Goal: Information Seeking & Learning: Learn about a topic

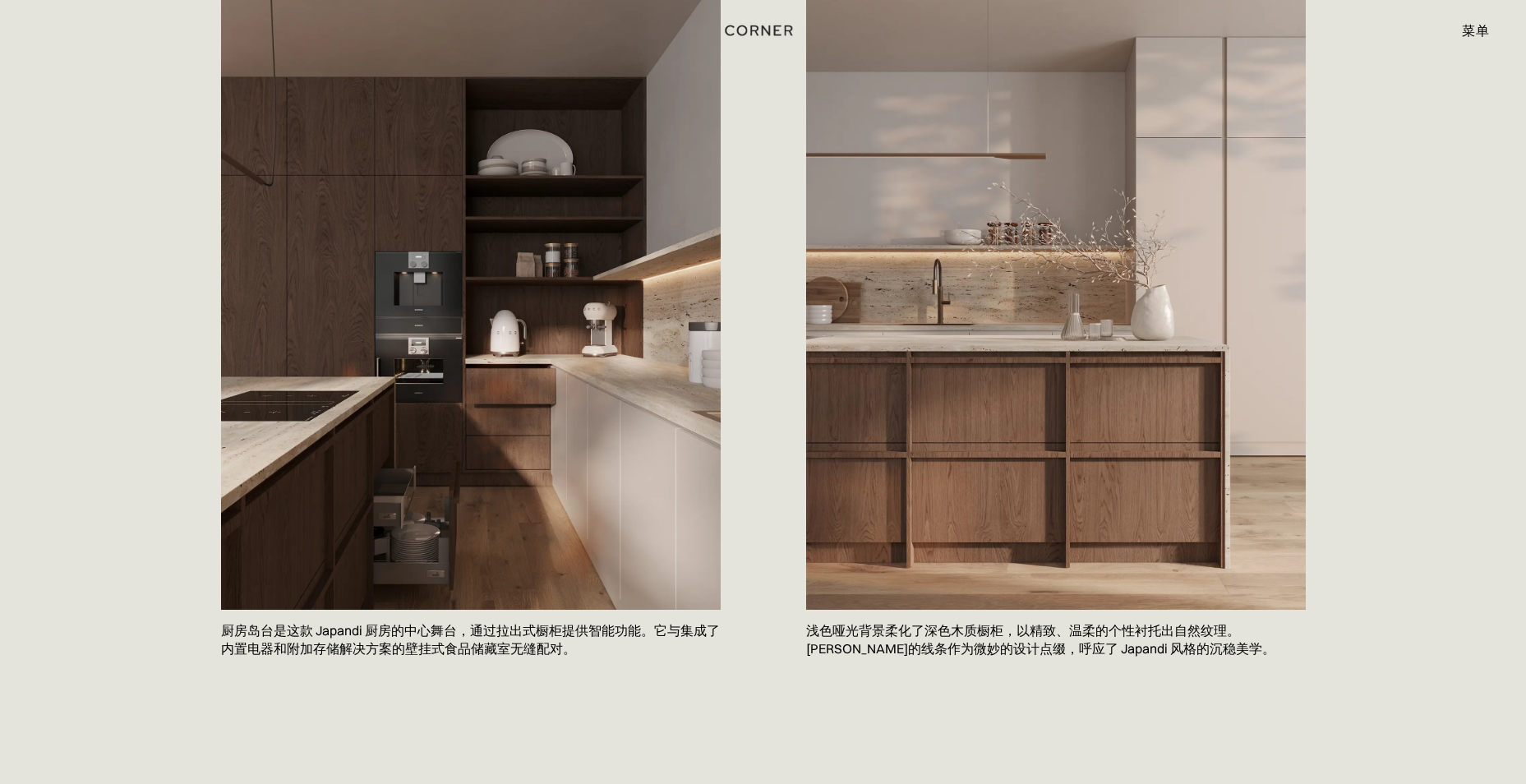
scroll to position [411, 0]
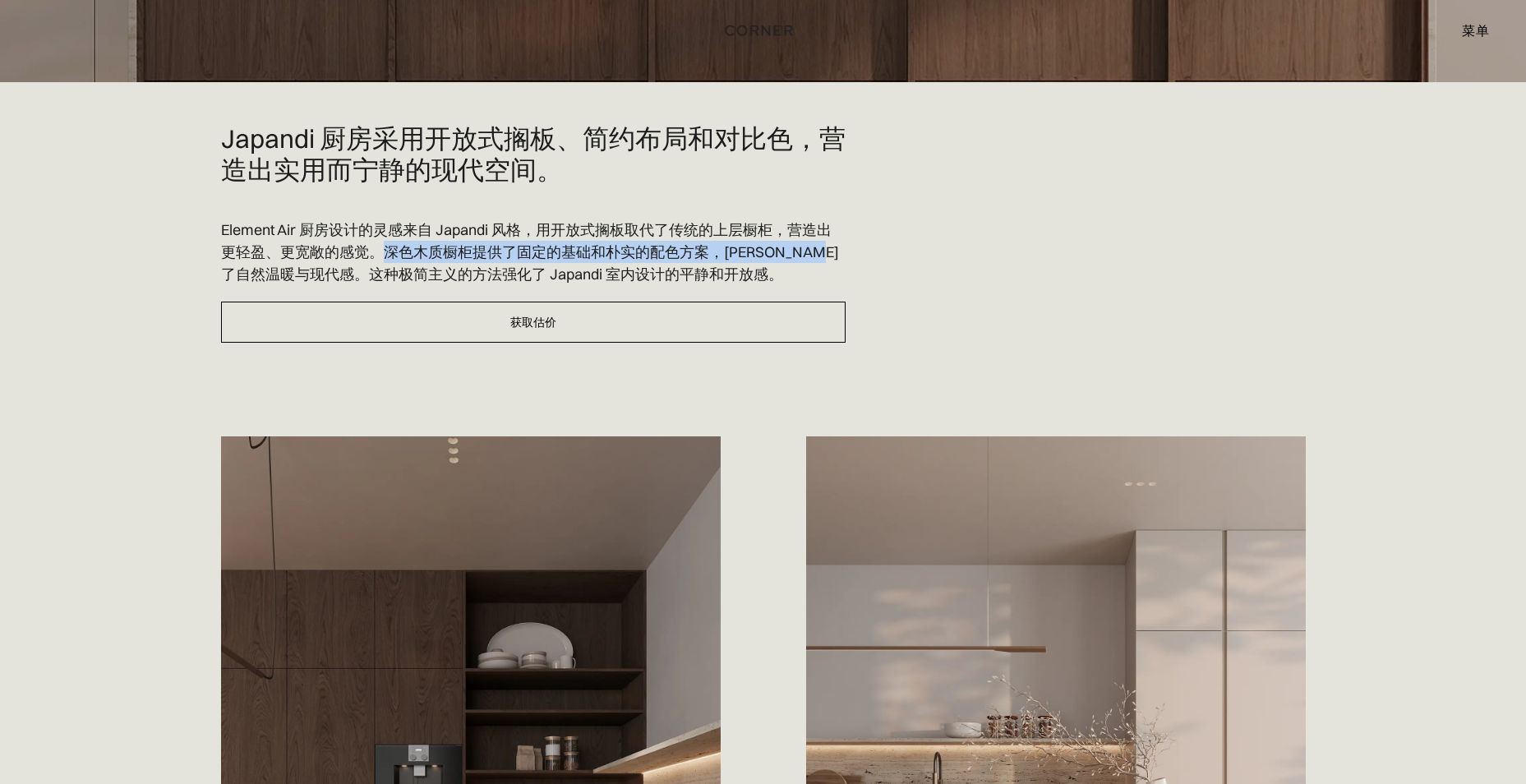
drag, startPoint x: 384, startPoint y: 251, endPoint x: 266, endPoint y: 272, distance: 119.9
click at [266, 272] on p "Element Air 厨房设计的灵感来自 Japandi 风格，用开放式搁板取代了传统的上层橱柜，营造出更轻盈、更宽敞的感觉。深色木质橱柜提供了固定的基础和…" at bounding box center [533, 251] width 624 height 67
click at [449, 233] on p "Element Air 厨房设计的灵感来自 Japandi 风格，用开放式搁板取代了传统的上层橱柜，营造出更轻盈、更宽敞的感觉。深色木质橱柜提供了固定的基础和…" at bounding box center [533, 251] width 624 height 67
drag, startPoint x: 386, startPoint y: 250, endPoint x: 258, endPoint y: 275, distance: 130.4
click at [258, 275] on p "Element Air 厨房设计的灵感来自 Japandi 风格，用开放式搁板取代了传统的上层橱柜，营造出更轻盈、更宽敞的感觉。深色木质橱柜提供了固定的基础和…" at bounding box center [533, 251] width 624 height 67
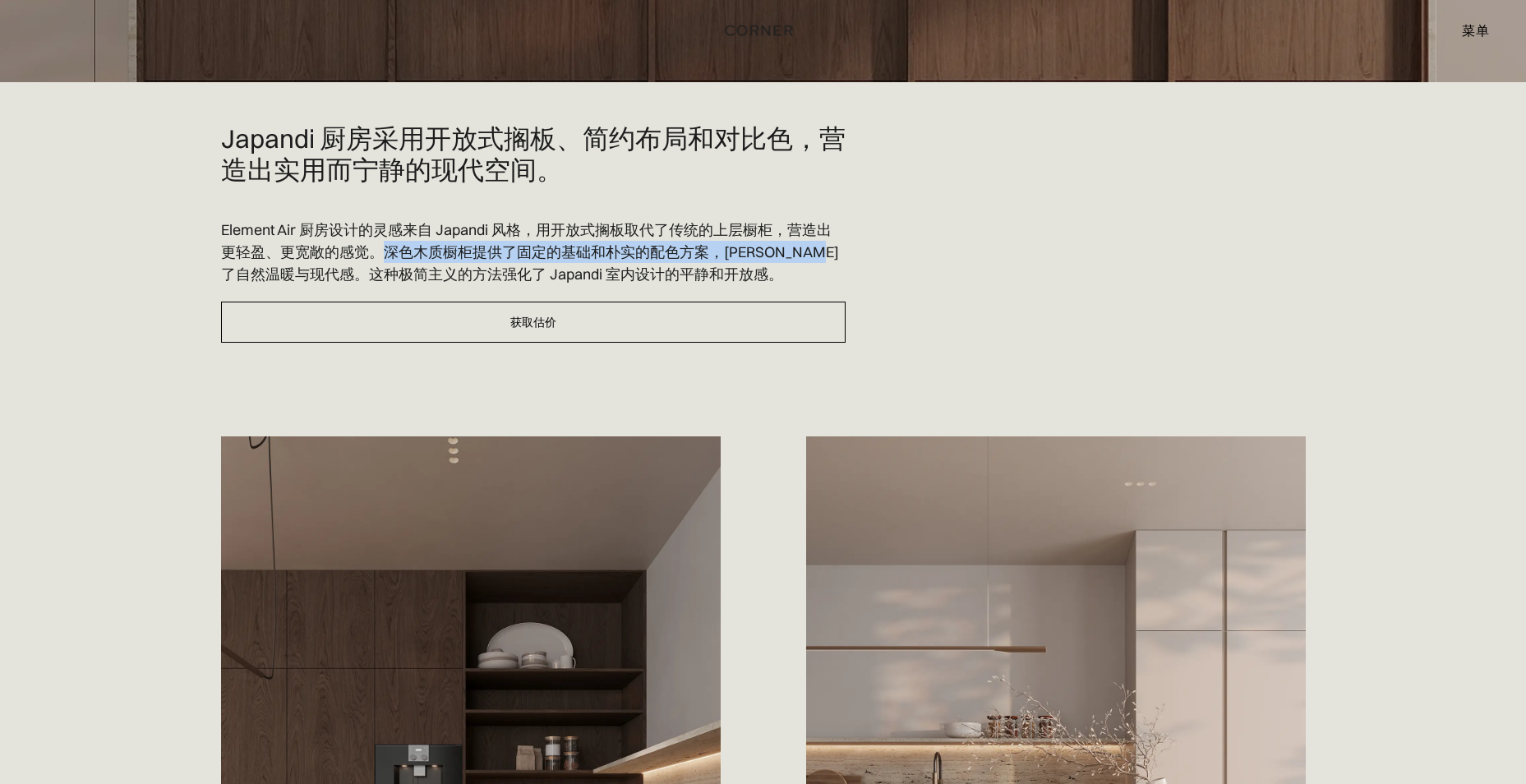
copy p "深色木质橱柜提供了固定的基础和朴实的配色方案，[PERSON_NAME]了自然温暖与现代感"
click at [592, 215] on div at bounding box center [533, 210] width 624 height 16
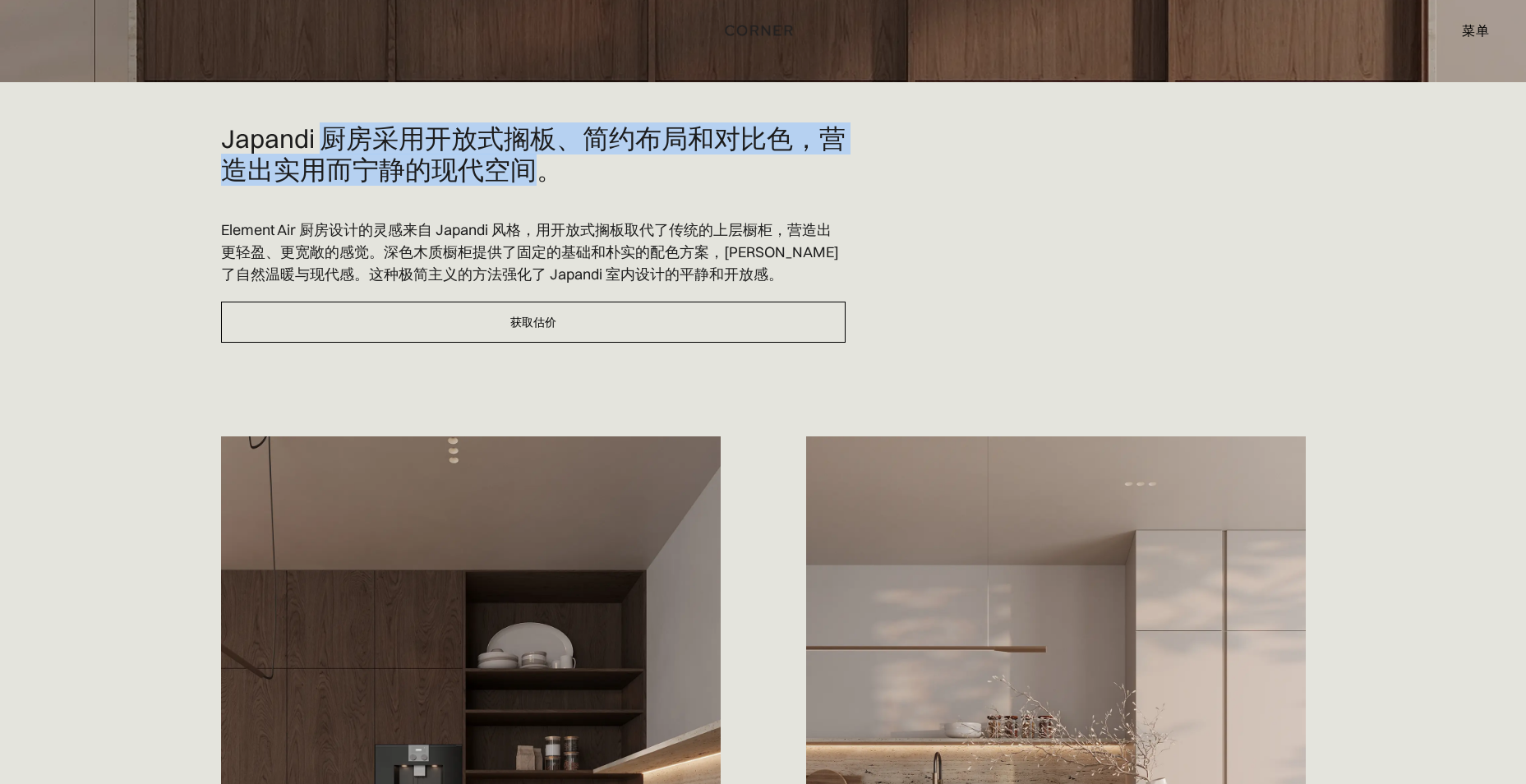
drag, startPoint x: 326, startPoint y: 135, endPoint x: 530, endPoint y: 176, distance: 208.1
click at [530, 176] on h2 "Japandi 厨房采用开放式搁板、简约布局和对比色，营造出实用而宁静的现代空间。" at bounding box center [533, 154] width 624 height 63
copy h2 "厨房采用开放式搁板、简约布局和对比色，营造出实用而宁静的现代空间"
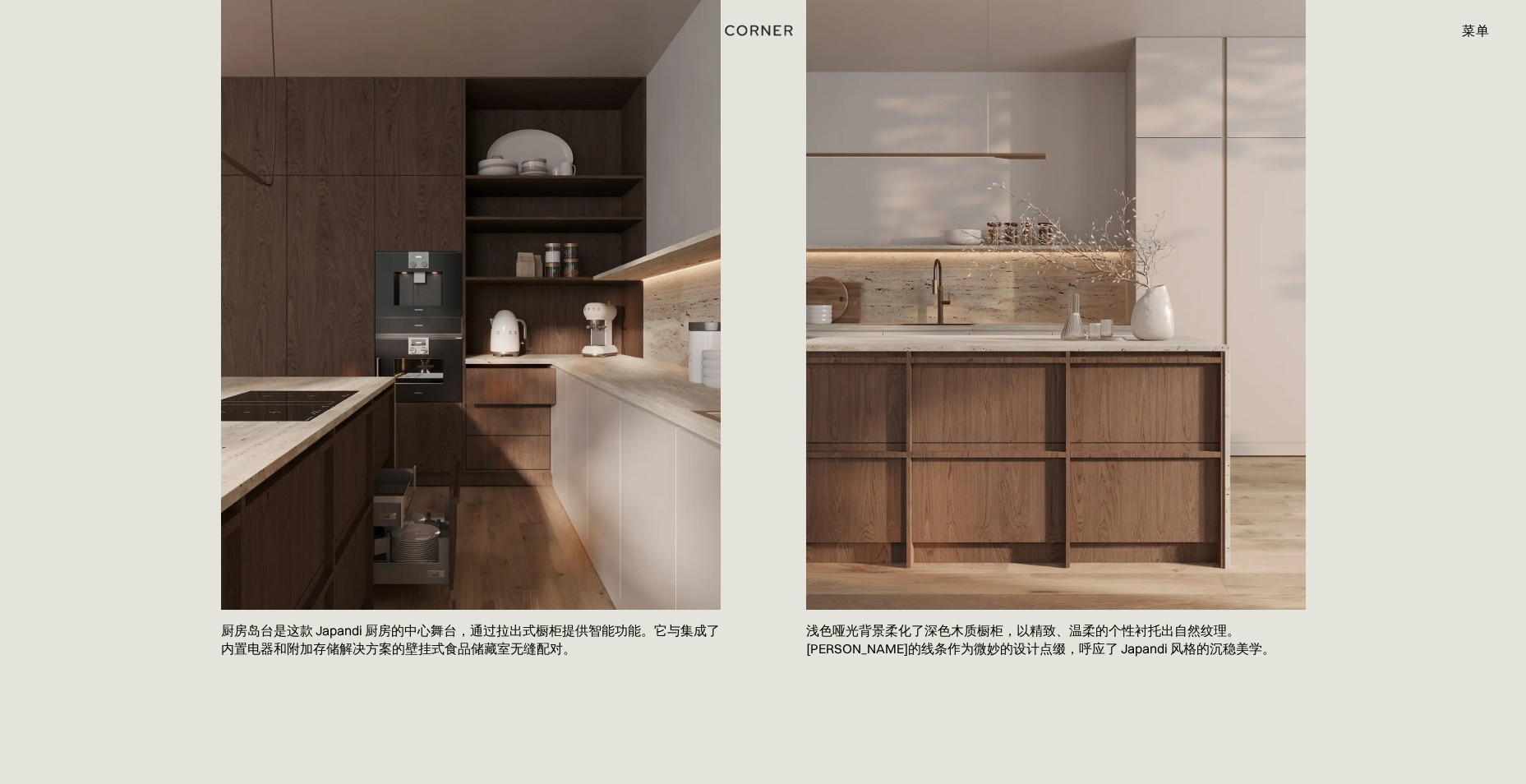
scroll to position [986, 0]
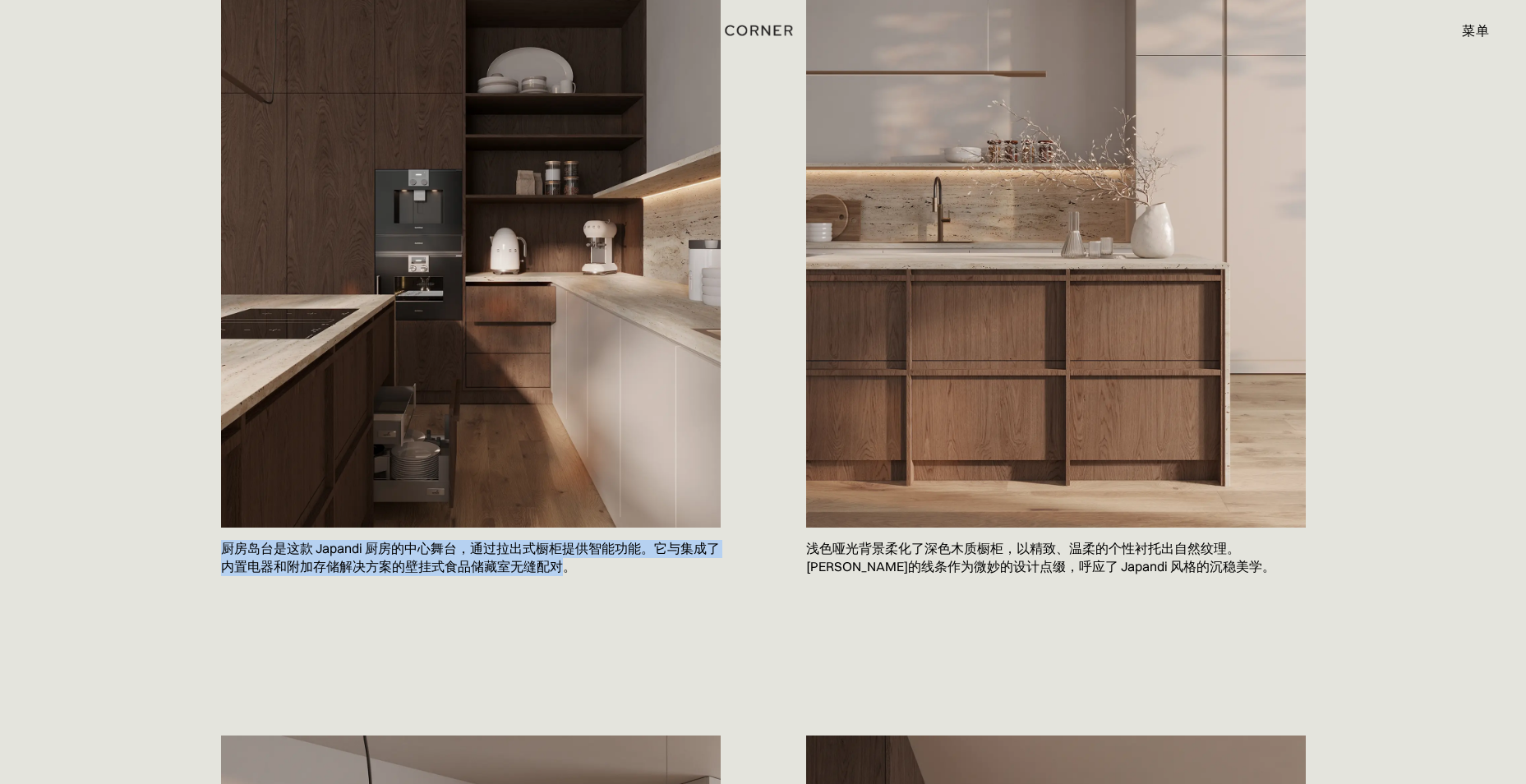
drag, startPoint x: 220, startPoint y: 543, endPoint x: 580, endPoint y: 566, distance: 360.7
click at [580, 566] on p "厨房岛台是这款 Japandi 厨房的中心舞台，通过拉出式橱柜提供智能功能。它与集成了内置电器和附加存储解决方案的壁挂式食品储藏室无缝配对。" at bounding box center [471, 557] width 500 height 60
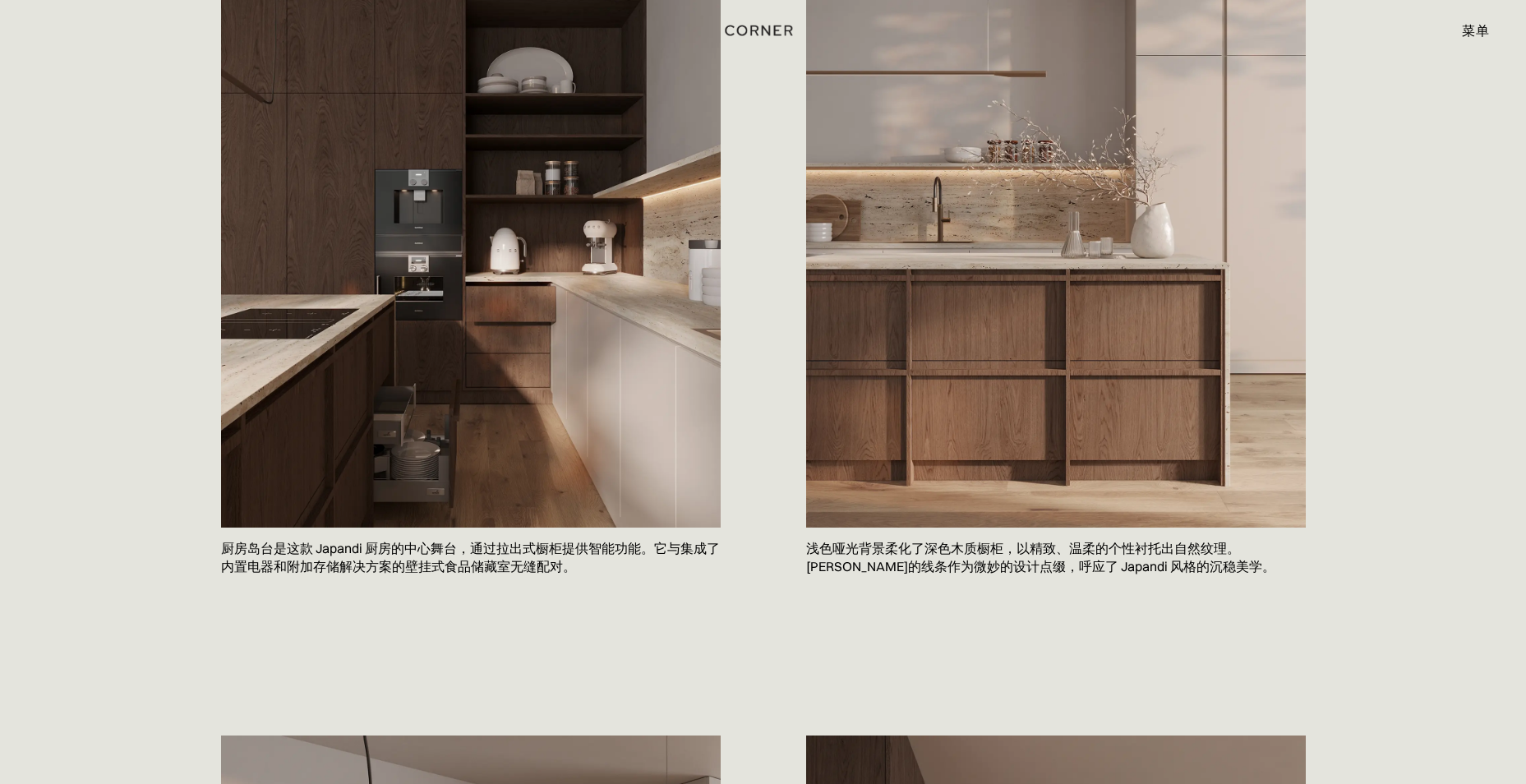
click at [1028, 567] on p "浅色哑光背景柔化了深色木质橱柜，以精致、温柔的个性衬托出自然纹理。[PERSON_NAME]的线条作为微妙的设计点缀，呼应了 Japandi 风格的沉稳美学。" at bounding box center [1056, 557] width 500 height 60
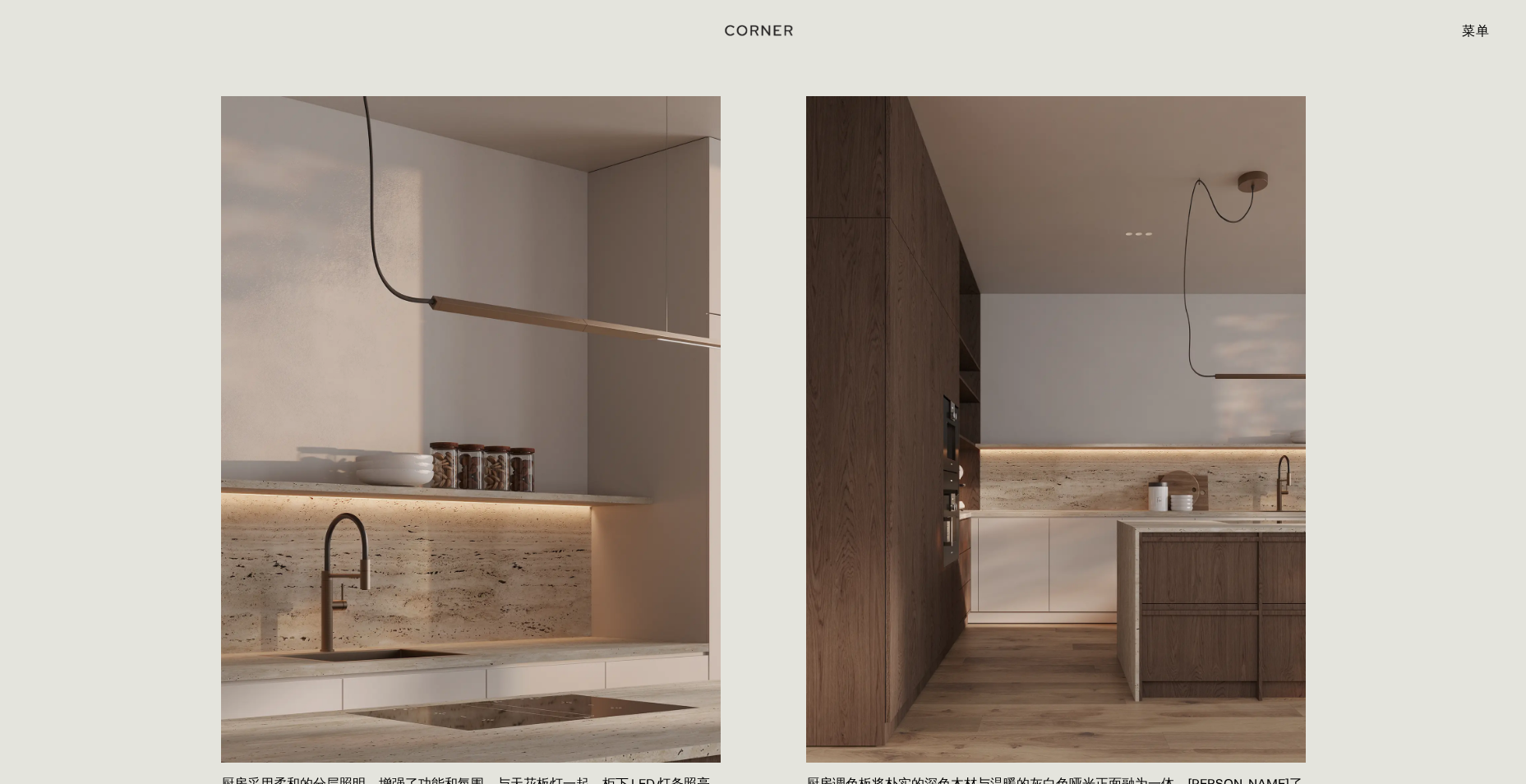
scroll to position [1807, 0]
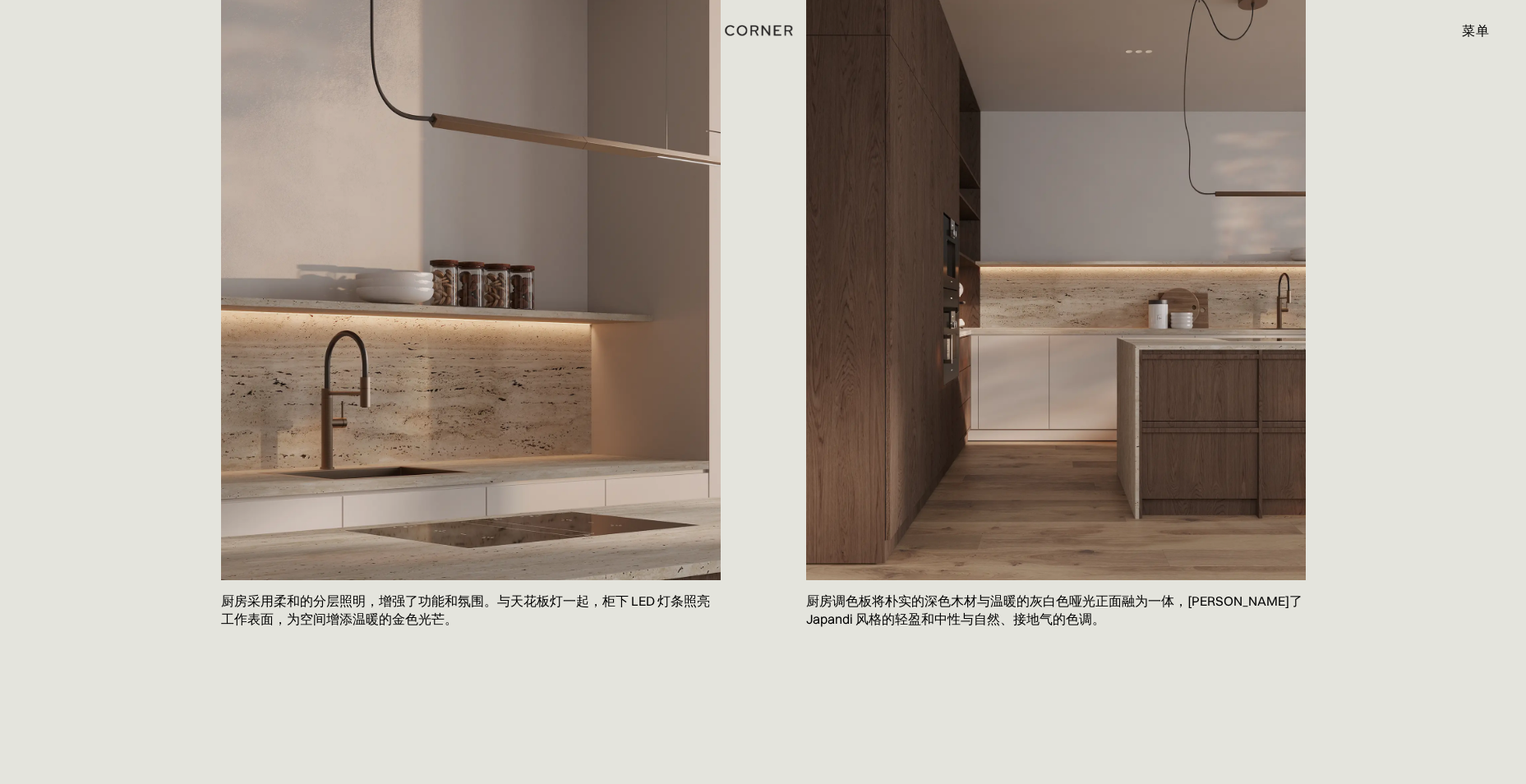
click at [978, 599] on p "厨房调色板将朴实的深色木材与温暖的灰白色哑光正面融为一体，[PERSON_NAME]了 Japandi 风格的轻盈和中性与自然、接地气的色调。" at bounding box center [1056, 610] width 500 height 60
drag, startPoint x: 808, startPoint y: 598, endPoint x: 1176, endPoint y: 602, distance: 368.0
click at [1176, 602] on p "厨房调色板将朴实的深色木材与温暖的灰白色哑光正面融为一体，[PERSON_NAME]了 Japandi 风格的轻盈和中性与自然、接地气的色调。" at bounding box center [1056, 610] width 500 height 60
copy p "厨房调色板将朴实的深色木材与温暖的灰白色哑光正面融为一体"
click at [398, 606] on p "厨房采用柔和的分层照明，增强了功能和氛围。与天花板灯一起，柜下 LED 灯条照亮工作表面，为空间增添温暖的金色光芒。" at bounding box center [471, 610] width 500 height 60
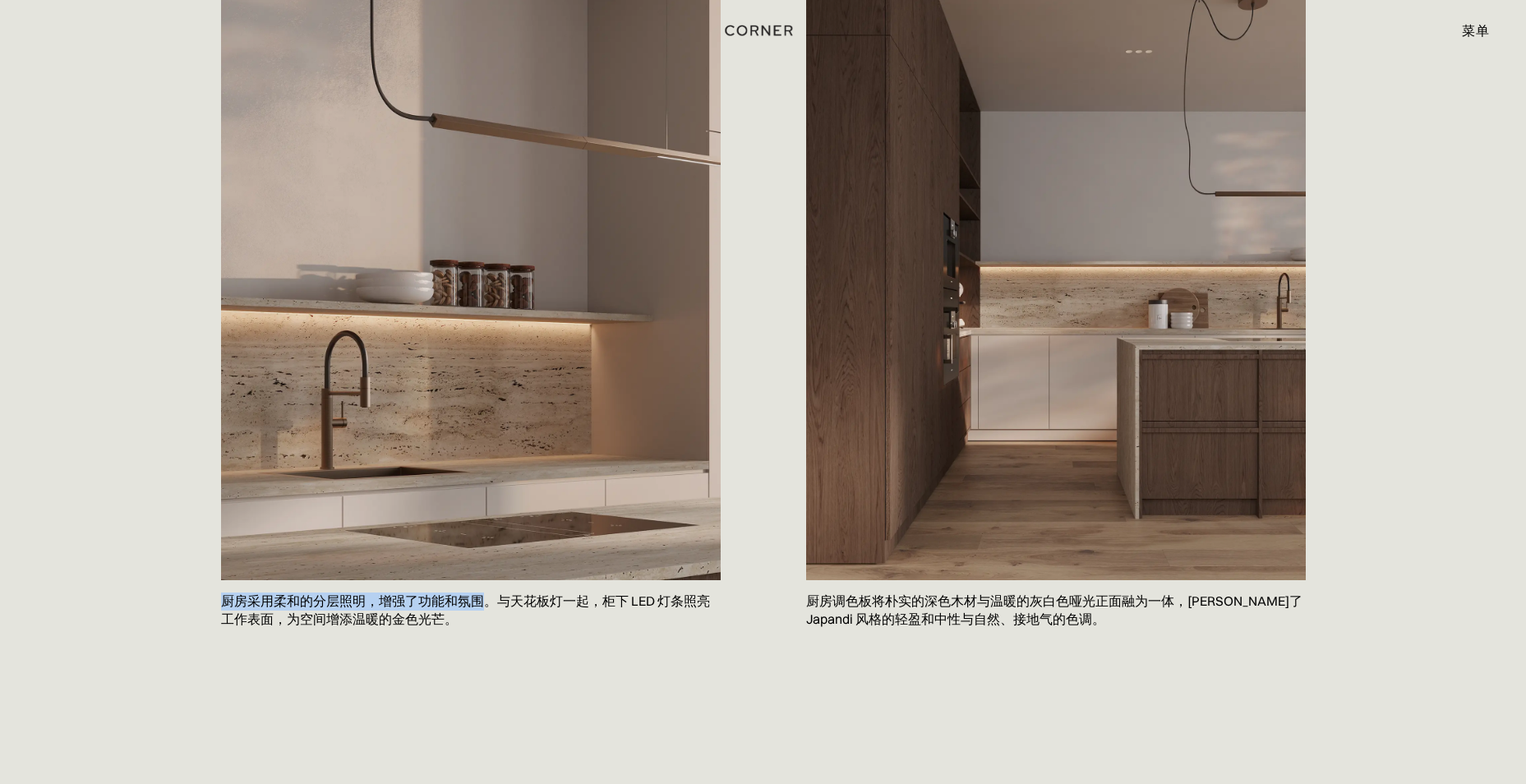
drag, startPoint x: 218, startPoint y: 594, endPoint x: 490, endPoint y: 603, distance: 272.1
click at [490, 603] on div "厨房采用柔和的分层照明，增强了功能和氛围。与天花板灯一起，柜下 LED 灯条照亮工作表面，为空间增添温暖的金色光芒。 厨房调色板将朴实的深色木材与温暖的灰白色…" at bounding box center [763, 310] width 1134 height 874
copy p "厨房采用柔和的分层照明，增强了功能和氛围"
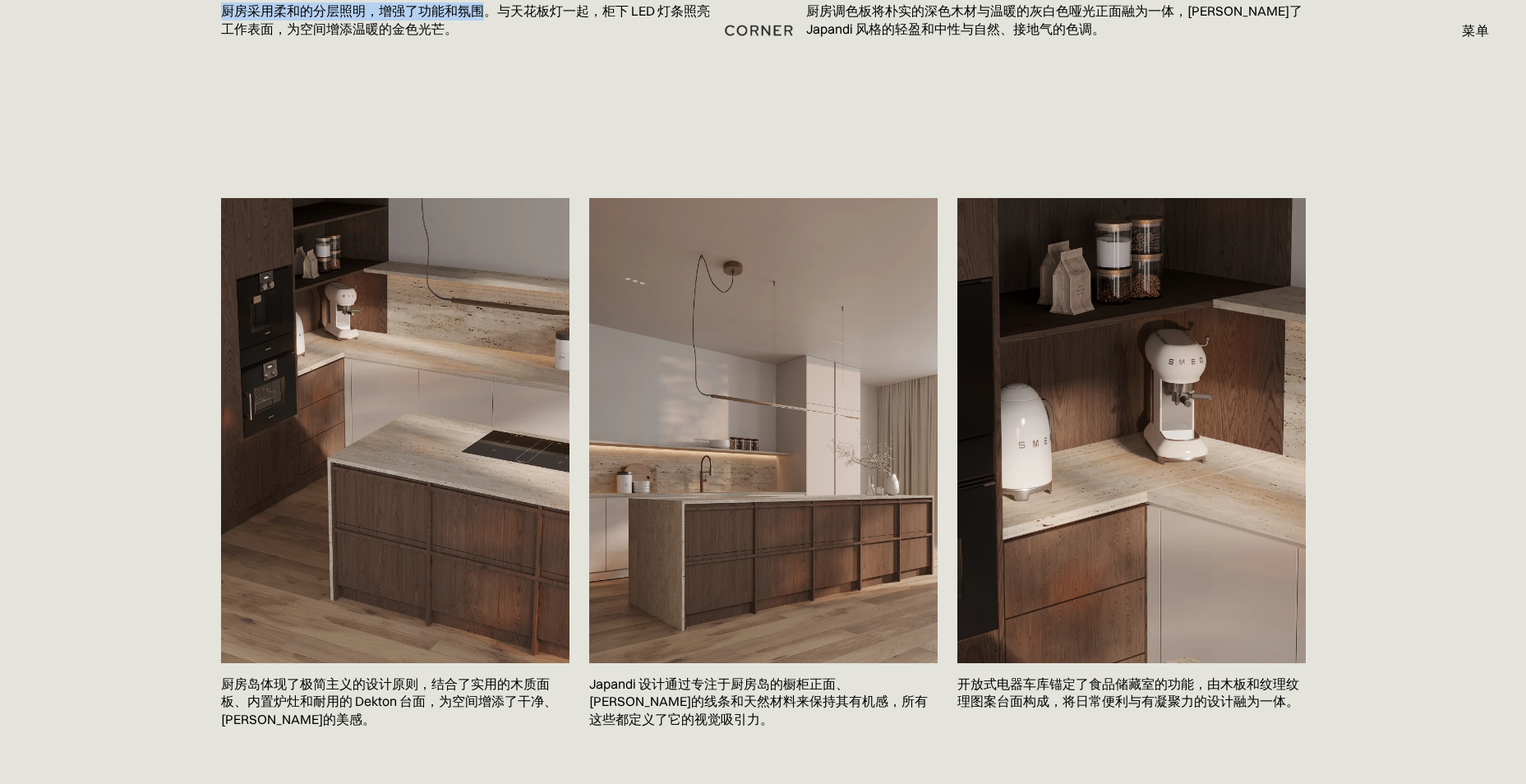
scroll to position [2629, 0]
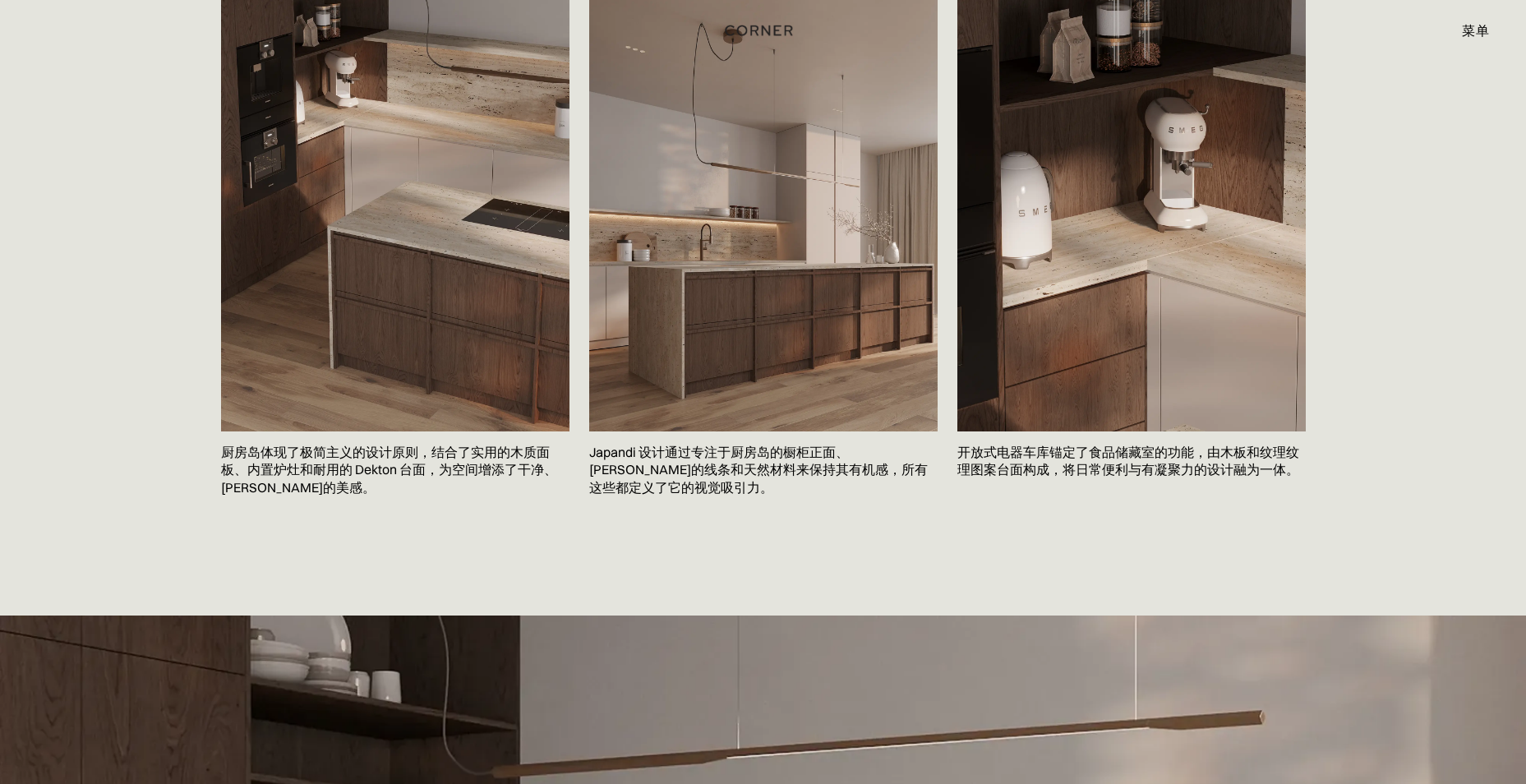
click at [706, 471] on p "Japandi 设计通过专注于厨房岛的橱柜正面、[PERSON_NAME]的线条和天然材料来保持其有机感，所有这些都定义了它的视觉吸引力。" at bounding box center [763, 470] width 349 height 78
drag, startPoint x: 432, startPoint y: 448, endPoint x: 491, endPoint y: 472, distance: 63.7
click at [491, 472] on p "厨房岛体现了极简主义的设计原则，结合了实用的木质面板、内置炉灶和耐用的 Dekton 台面，为空间增添了干净、[PERSON_NAME]的美感。" at bounding box center [395, 470] width 349 height 78
click at [738, 471] on p "Japandi 设计通过专注于厨房岛的橱柜正面、[PERSON_NAME]的线条和天然材料来保持其有机感，所有这些都定义了它的视觉吸引力。" at bounding box center [763, 470] width 349 height 78
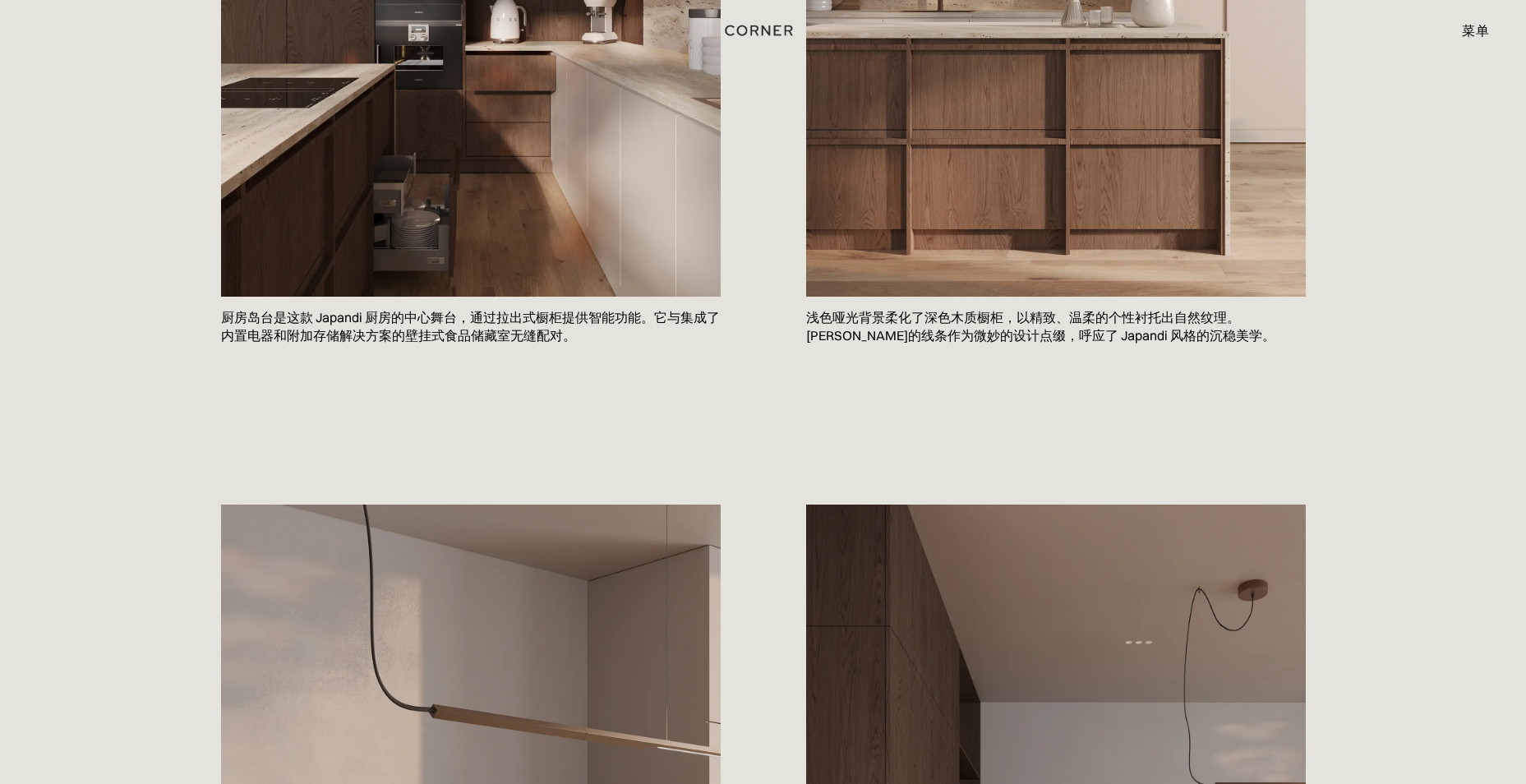
scroll to position [1150, 0]
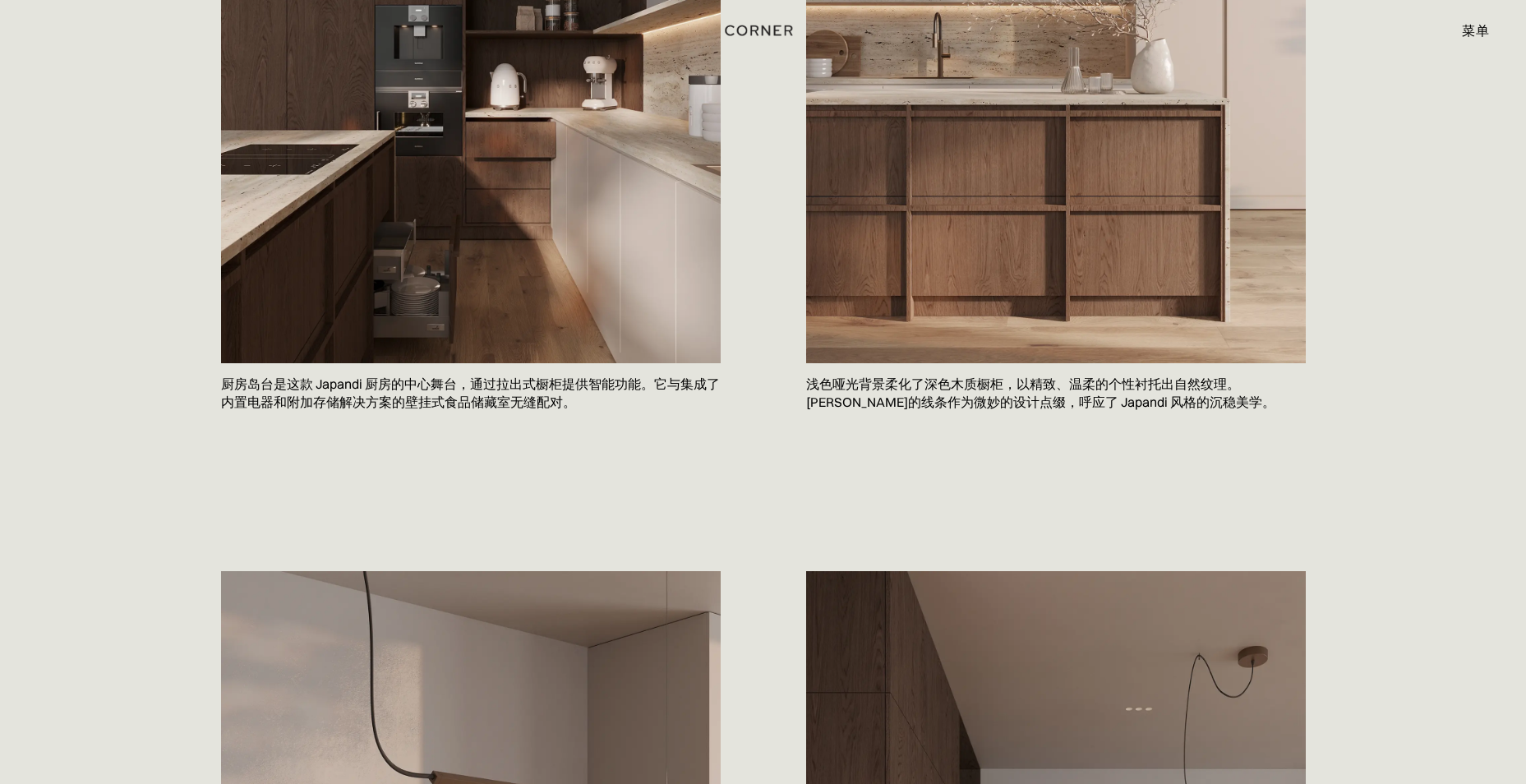
click at [455, 403] on p "厨房岛台是这款 Japandi 厨房的中心舞台，通过拉出式橱柜提供智能功能。它与集成了内置电器和附加存储解决方案的壁挂式食品储藏室无缝配对。" at bounding box center [471, 392] width 500 height 60
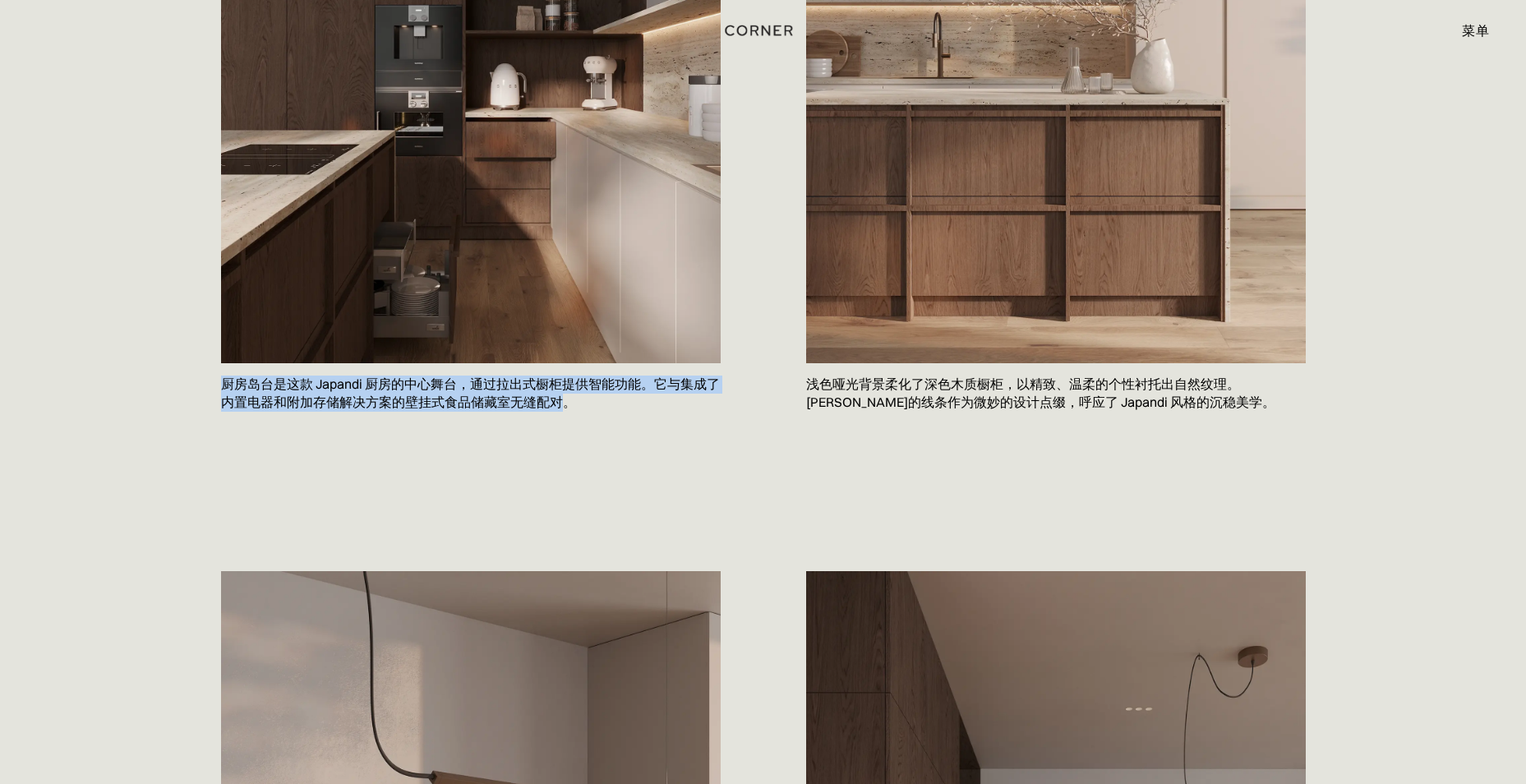
drag, startPoint x: 226, startPoint y: 382, endPoint x: 575, endPoint y: 404, distance: 349.7
click at [575, 404] on p "厨房岛台是这款 Japandi 厨房的中心舞台，通过拉出式橱柜提供智能功能。它与集成了内置电器和附加存储解决方案的壁挂式食品储藏室无缝配对。" at bounding box center [471, 392] width 500 height 60
copy p "厨房岛台是这款 Japandi 厨房的中心舞台，通过拉出式橱柜提供智能功能。它与集成了内置电器和附加存储解决方案的壁挂式食品储藏室无缝配对"
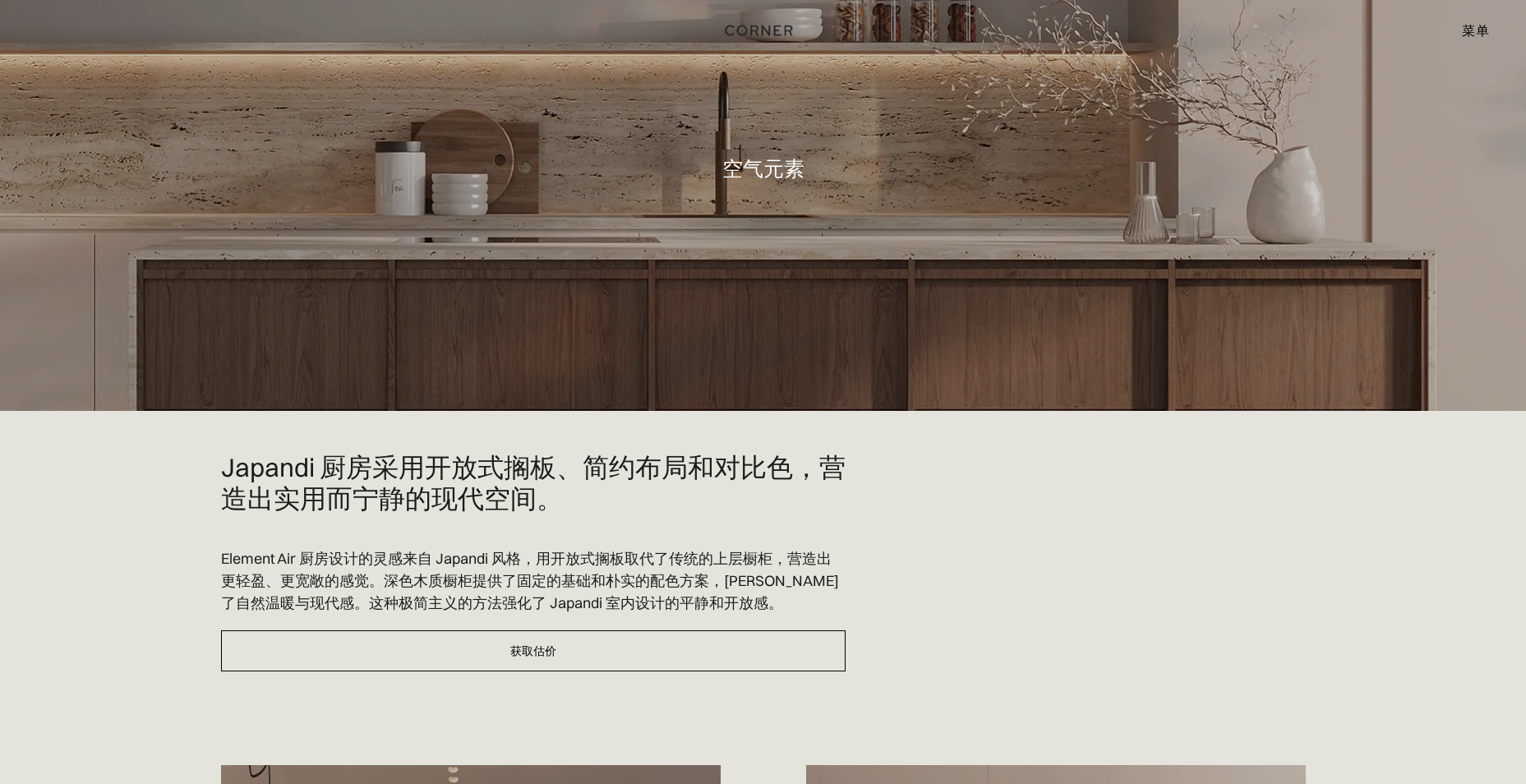
scroll to position [0, 0]
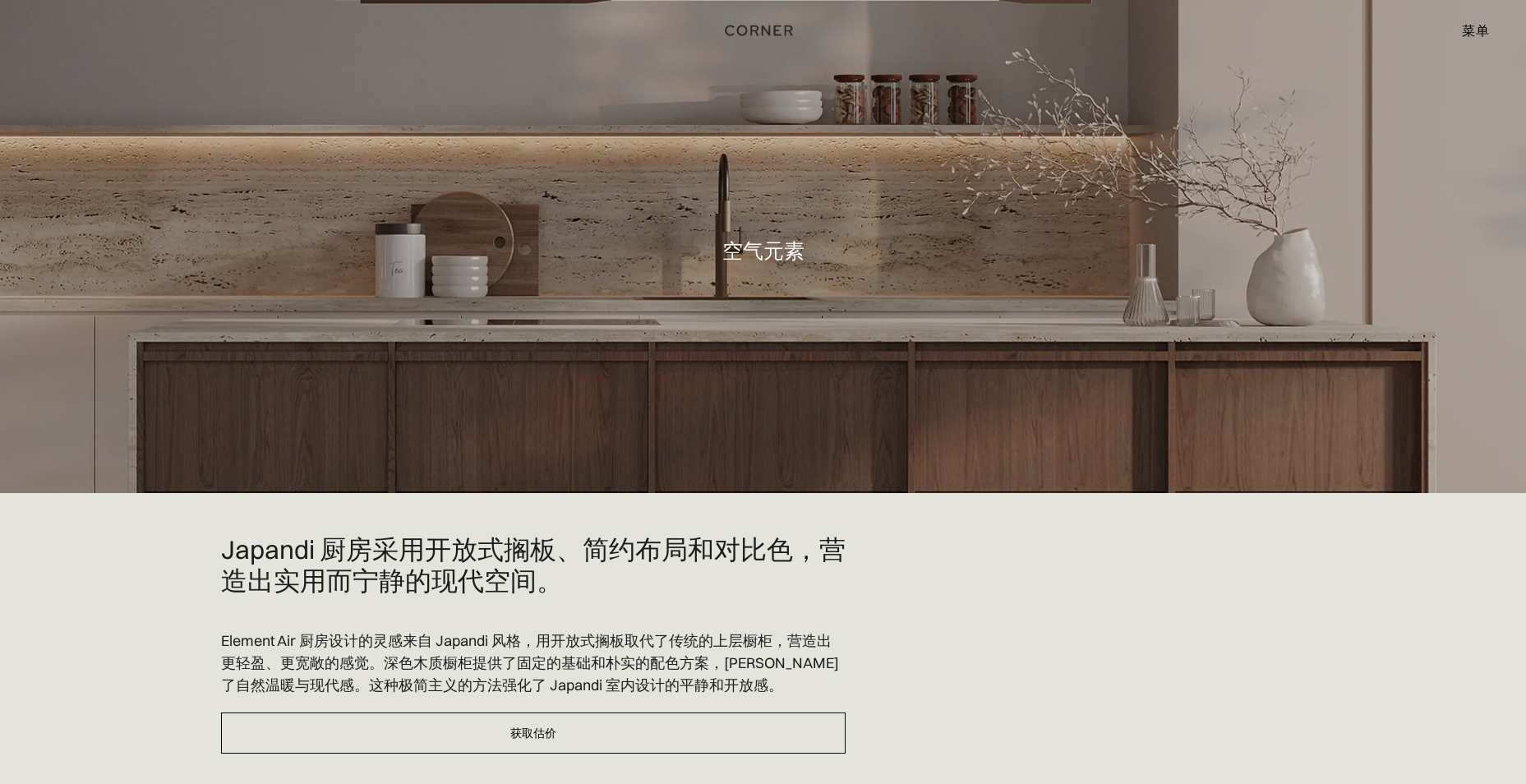
click at [744, 584] on h2 "Japandi 厨房采用开放式搁板、简约布局和对比色，营造出实用而宁静的现代空间。" at bounding box center [533, 566] width 624 height 63
